Goal: Task Accomplishment & Management: Use online tool/utility

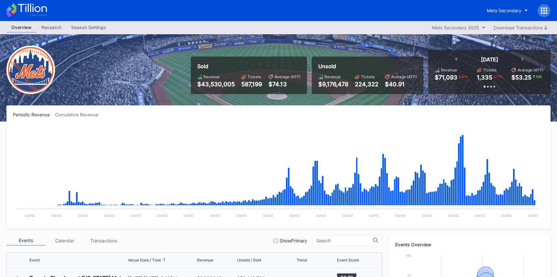
scroll to position [1241, 0]
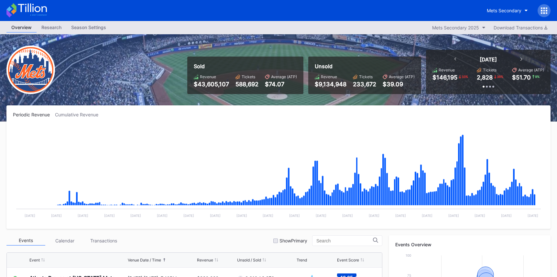
click at [39, 13] on icon at bounding box center [26, 10] width 40 height 14
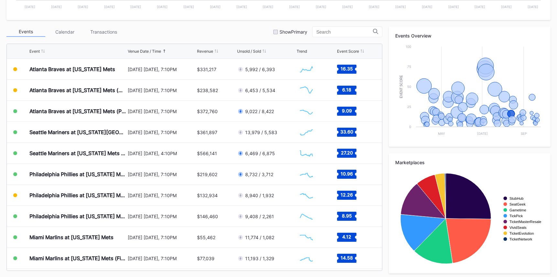
scroll to position [210, 0]
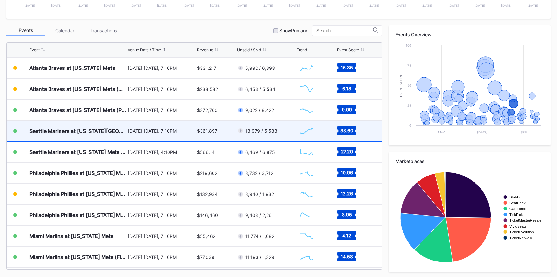
click at [211, 133] on div "$361,897" at bounding box center [207, 130] width 20 height 5
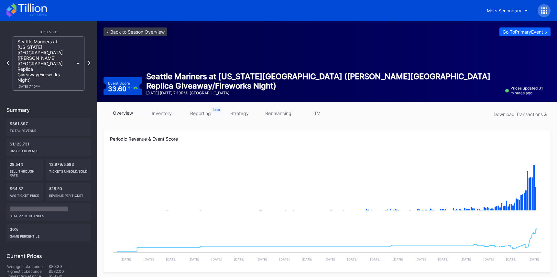
click at [246, 115] on link "strategy" at bounding box center [239, 113] width 39 height 10
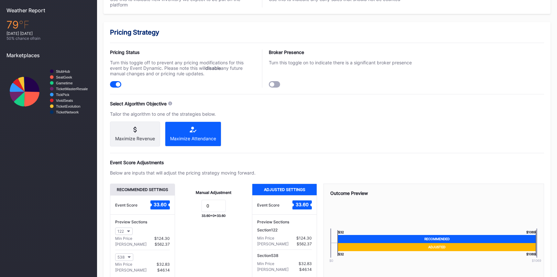
scroll to position [444, 0]
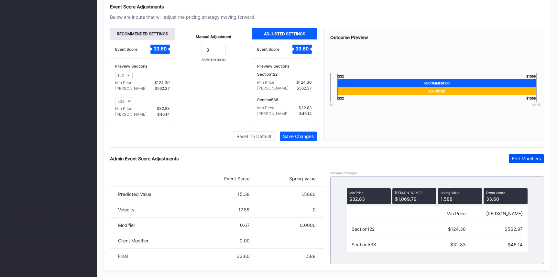
click at [514, 154] on button "Edit Modifiers" at bounding box center [526, 158] width 35 height 9
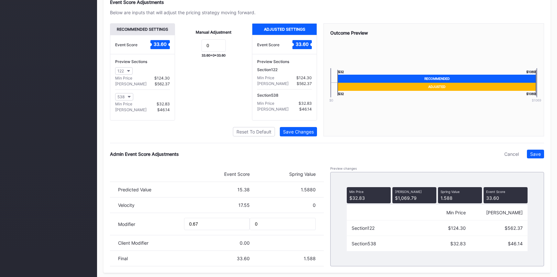
click at [224, 235] on div "Modifier 0.67 0" at bounding box center [217, 224] width 214 height 22
click at [223, 230] on input "0.67" at bounding box center [217, 224] width 66 height 12
type input "0"
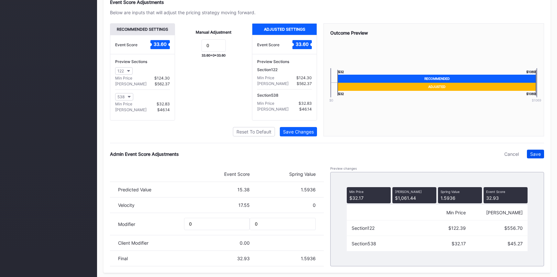
click at [533, 157] on div "Save" at bounding box center [535, 153] width 11 height 5
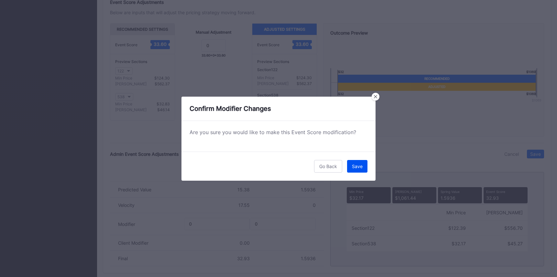
click at [356, 166] on div "Save" at bounding box center [357, 166] width 11 height 5
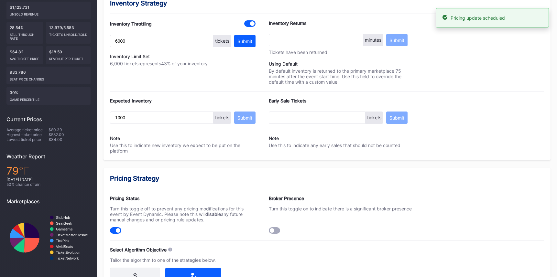
scroll to position [0, 0]
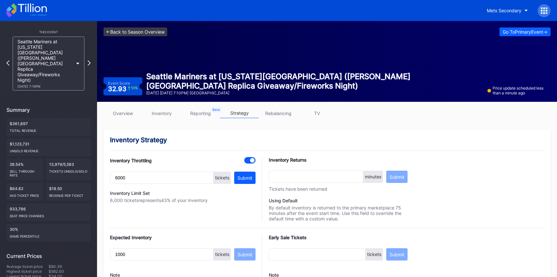
click at [151, 30] on link "<- Back to Season Overview" at bounding box center [136, 31] width 64 height 9
